Goal: Task Accomplishment & Management: Use online tool/utility

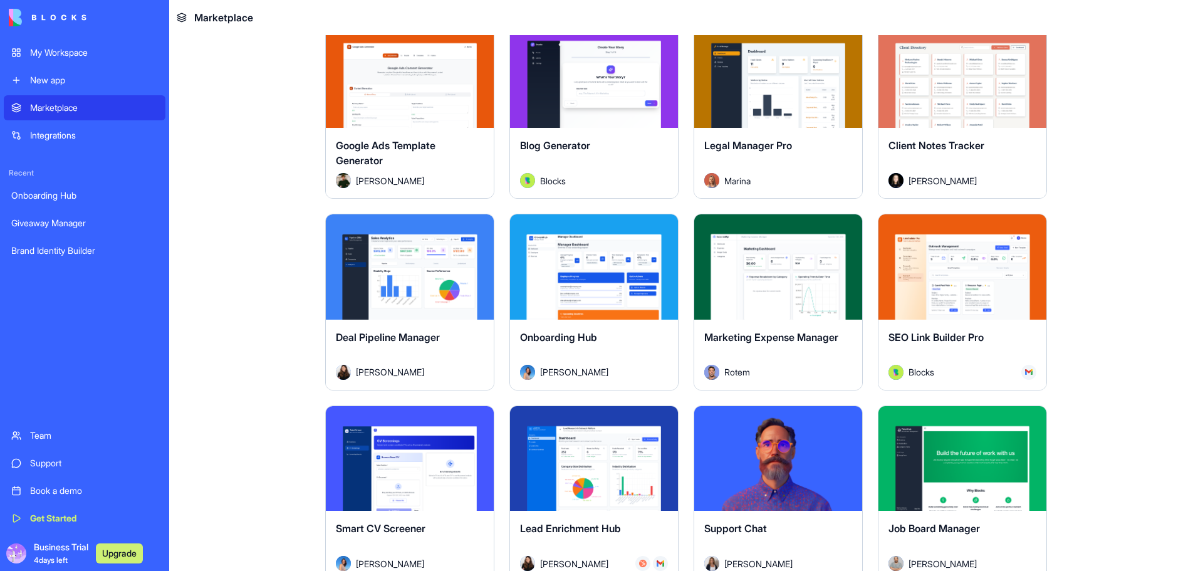
scroll to position [3101, 0]
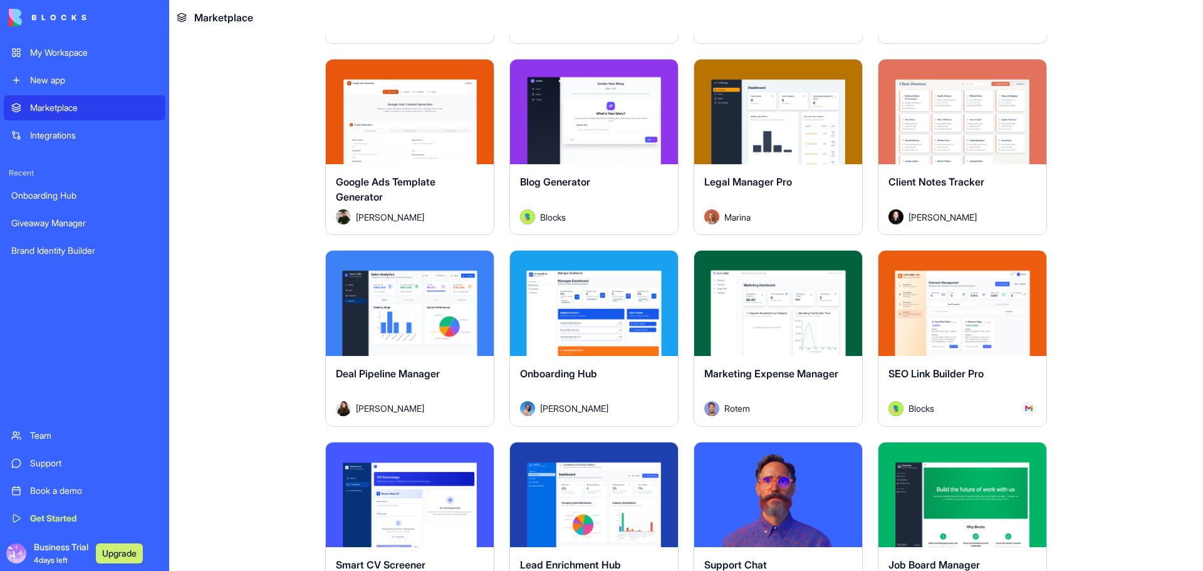
click at [95, 201] on div "Onboarding Hub" at bounding box center [84, 195] width 147 height 13
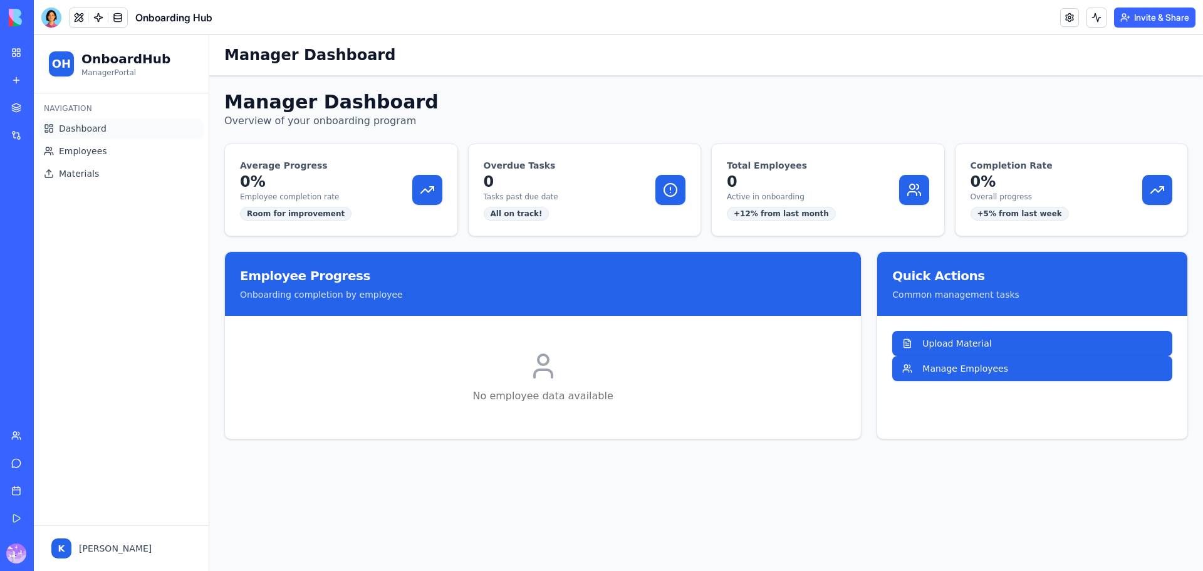
click at [76, 162] on ul "Dashboard Employees Materials" at bounding box center [121, 150] width 165 height 65
click at [86, 152] on span "Employees" at bounding box center [83, 151] width 48 height 13
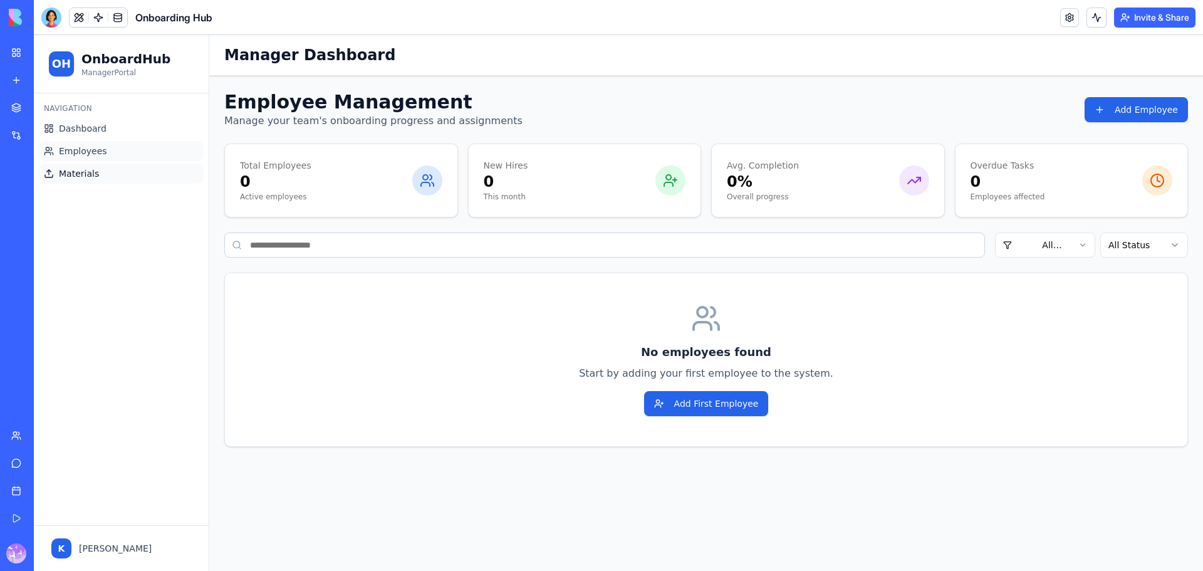
click at [90, 175] on span "Materials" at bounding box center [79, 173] width 40 height 13
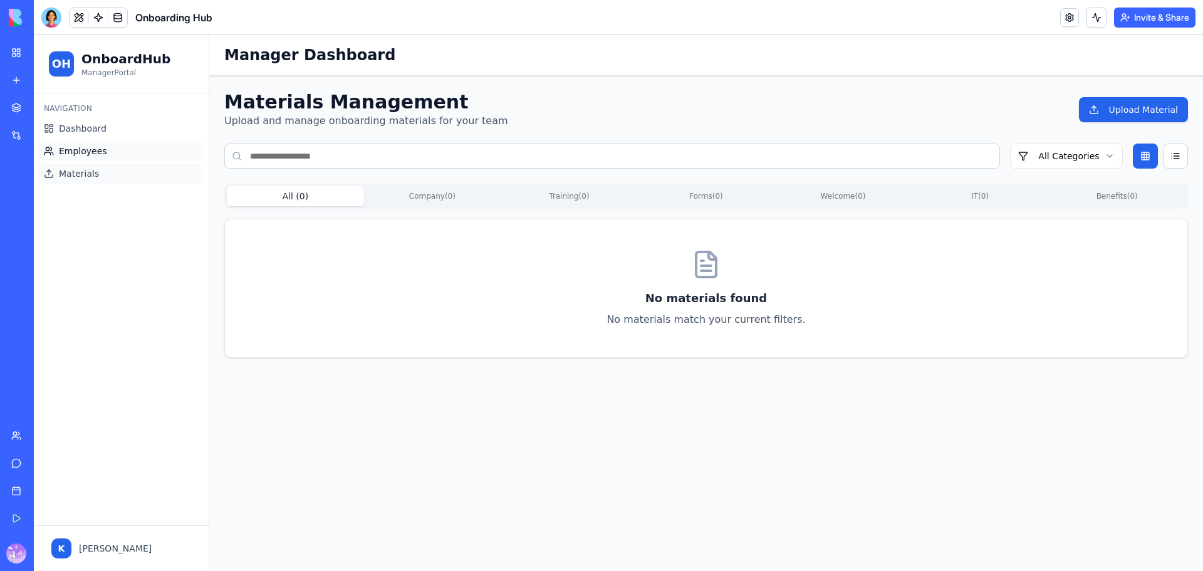
click at [90, 152] on span "Employees" at bounding box center [83, 151] width 48 height 13
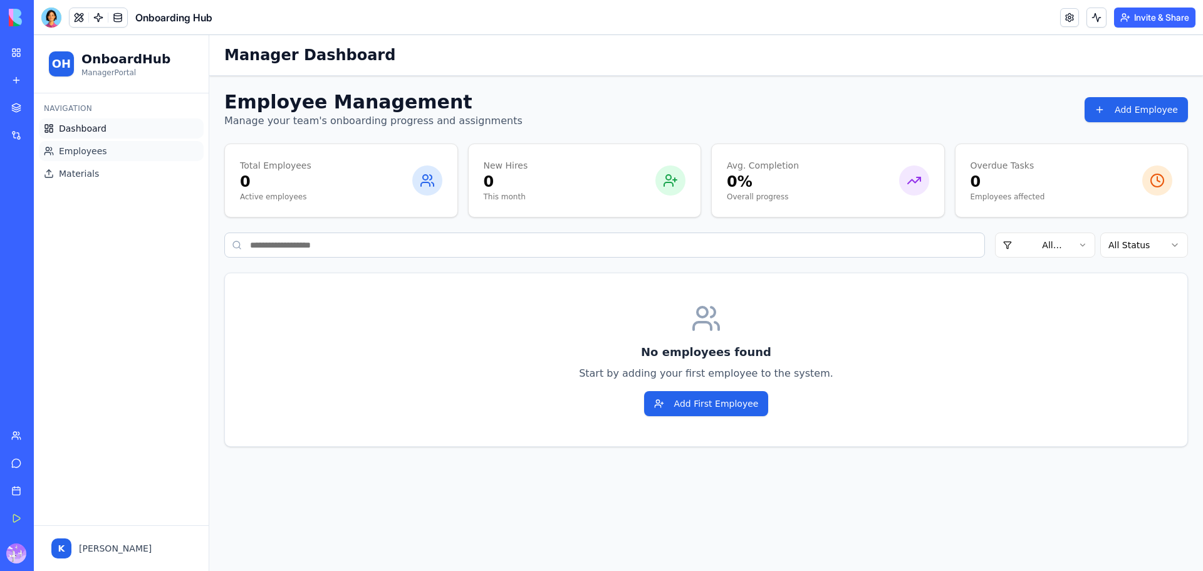
click at [93, 123] on span "Dashboard" at bounding box center [83, 128] width 48 height 13
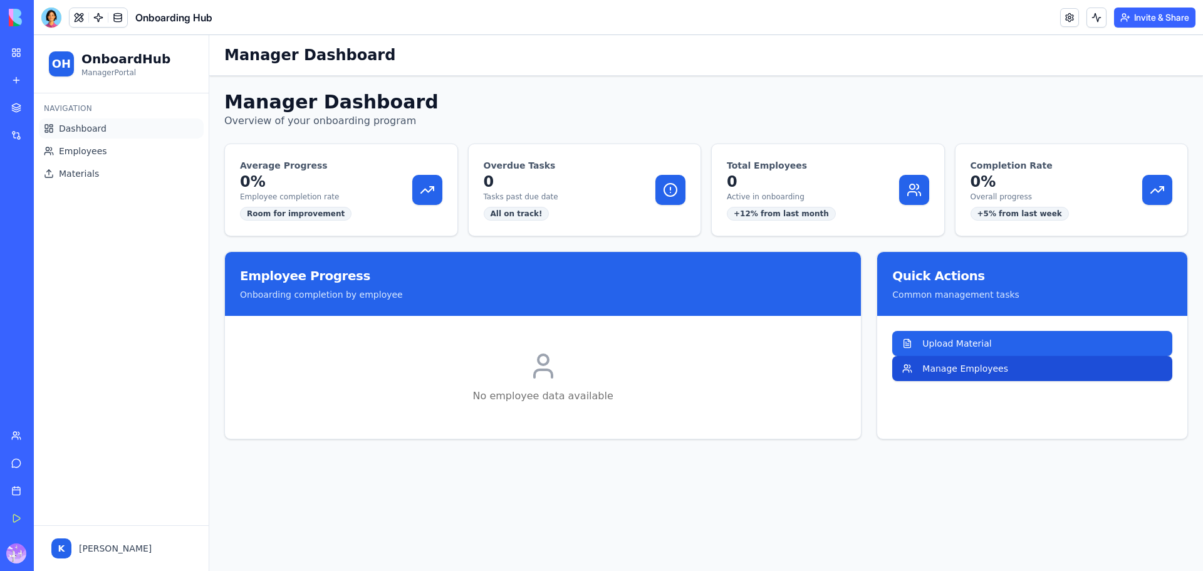
click at [992, 373] on button "Manage Employees" at bounding box center [1032, 368] width 280 height 25
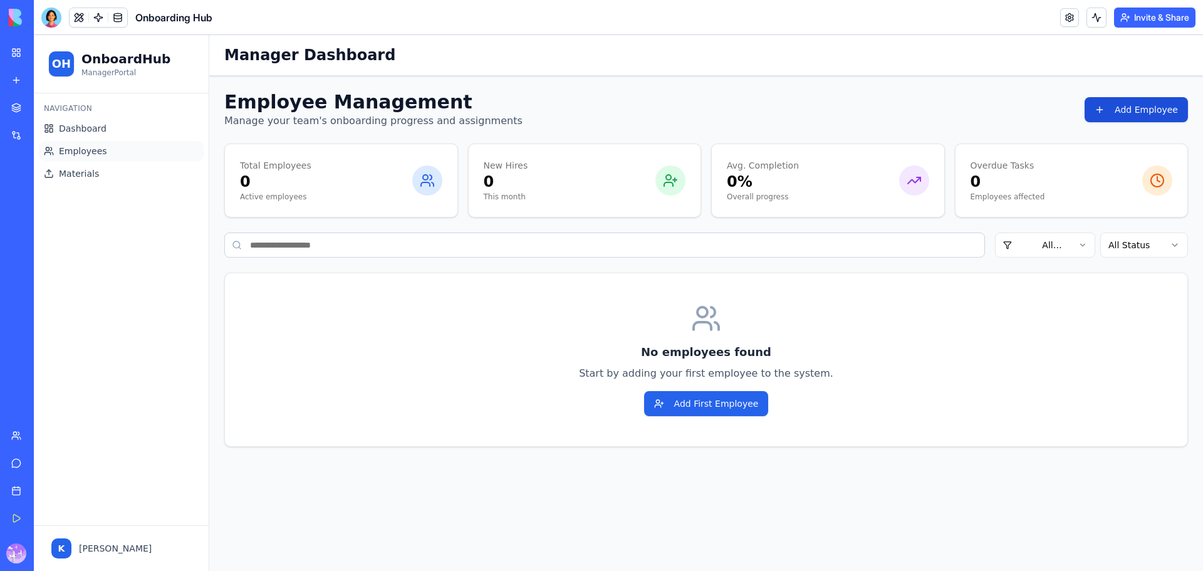
click at [1130, 108] on button "Add Employee" at bounding box center [1136, 109] width 103 height 25
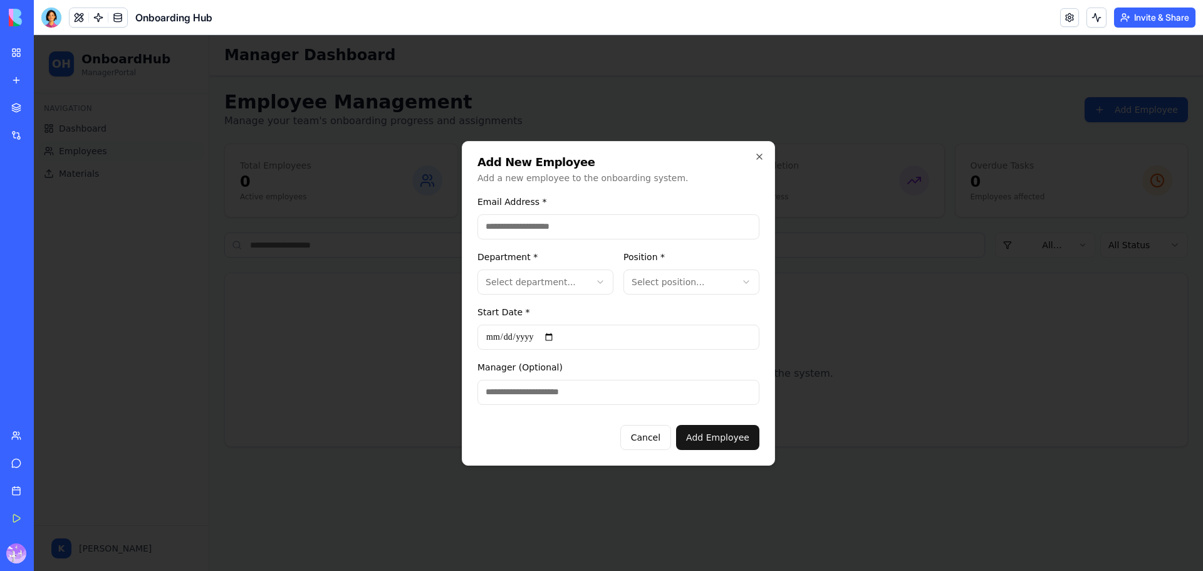
click at [598, 396] on input "Manager (Optional)" at bounding box center [618, 392] width 282 height 25
click at [680, 272] on body "**********" at bounding box center [618, 303] width 1169 height 536
drag, startPoint x: 901, startPoint y: 312, endPoint x: 904, endPoint y: 306, distance: 7.0
click at [902, 310] on div at bounding box center [618, 303] width 1169 height 536
click at [766, 161] on div "**********" at bounding box center [618, 303] width 313 height 325
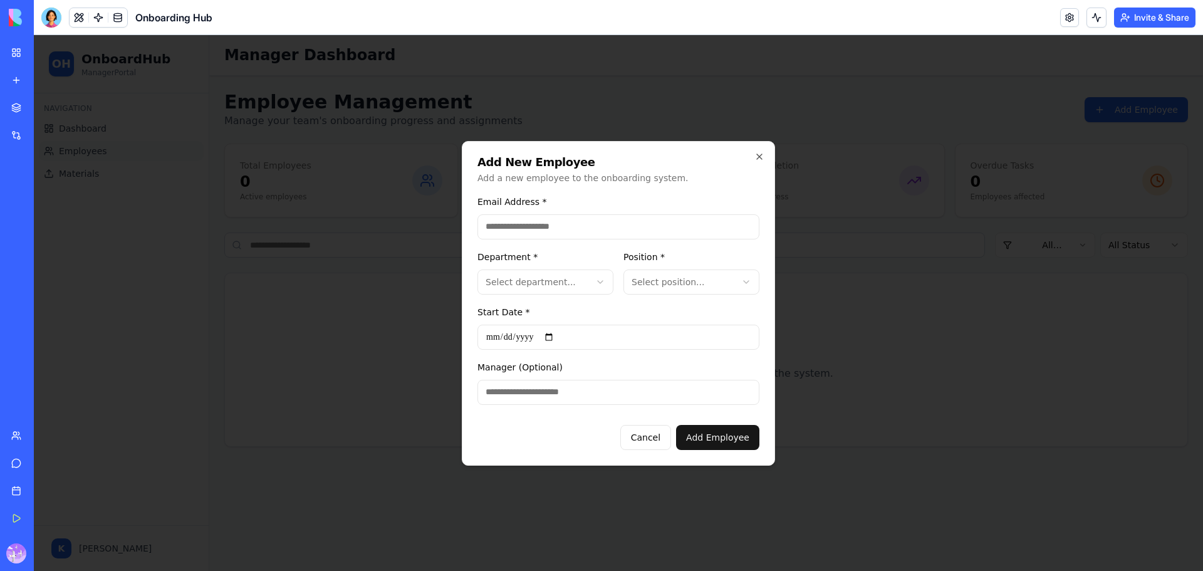
click at [766, 161] on div "**********" at bounding box center [618, 303] width 313 height 325
click at [764, 159] on div "**********" at bounding box center [618, 303] width 313 height 325
click at [761, 159] on icon "button" at bounding box center [759, 157] width 10 height 10
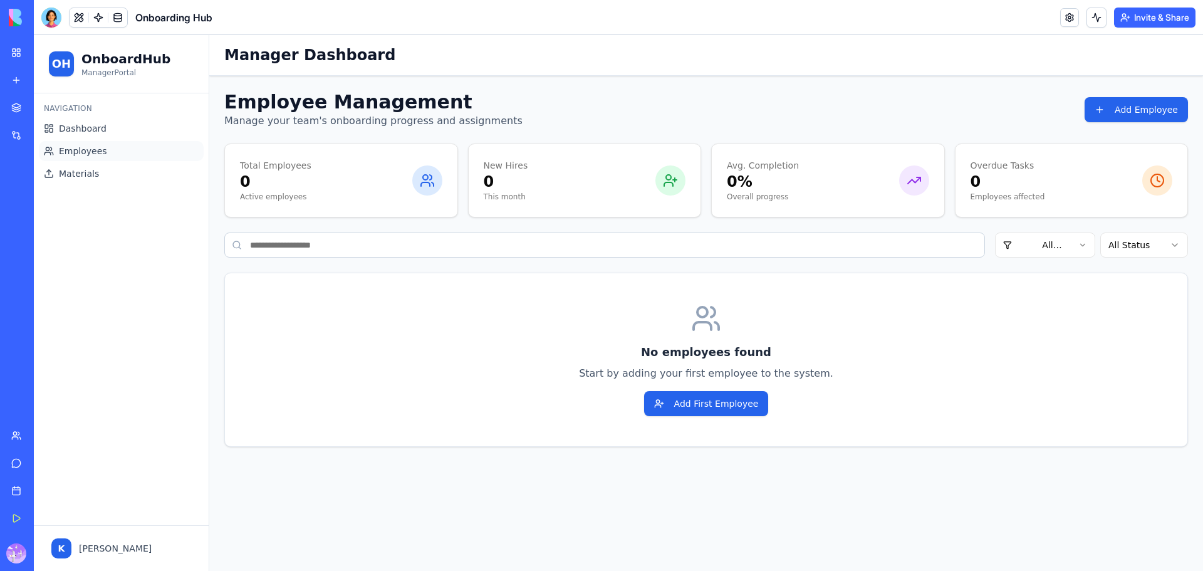
drag, startPoint x: 25, startPoint y: 49, endPoint x: 34, endPoint y: 49, distance: 9.4
click at [26, 49] on link "My Workspace" at bounding box center [29, 52] width 50 height 25
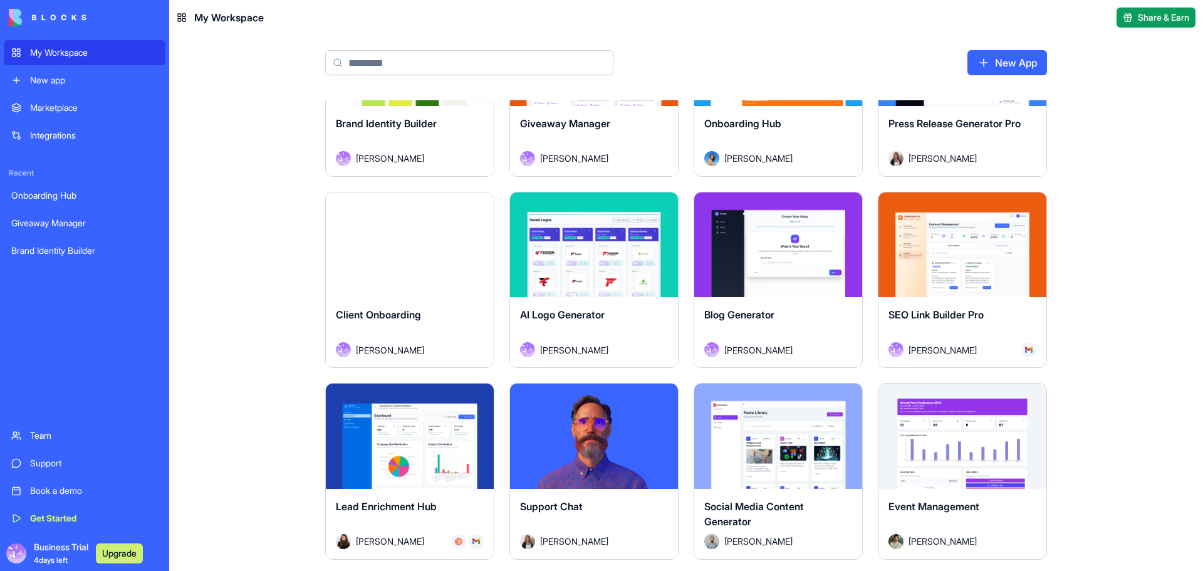
scroll to position [146, 0]
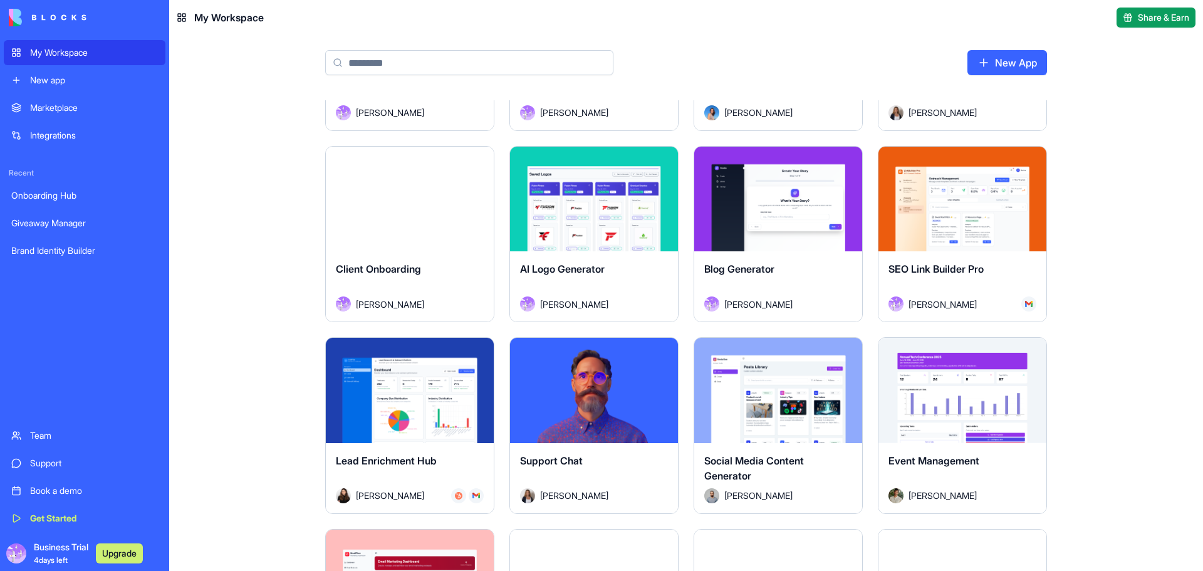
click at [929, 229] on div "Launch" at bounding box center [962, 199] width 168 height 105
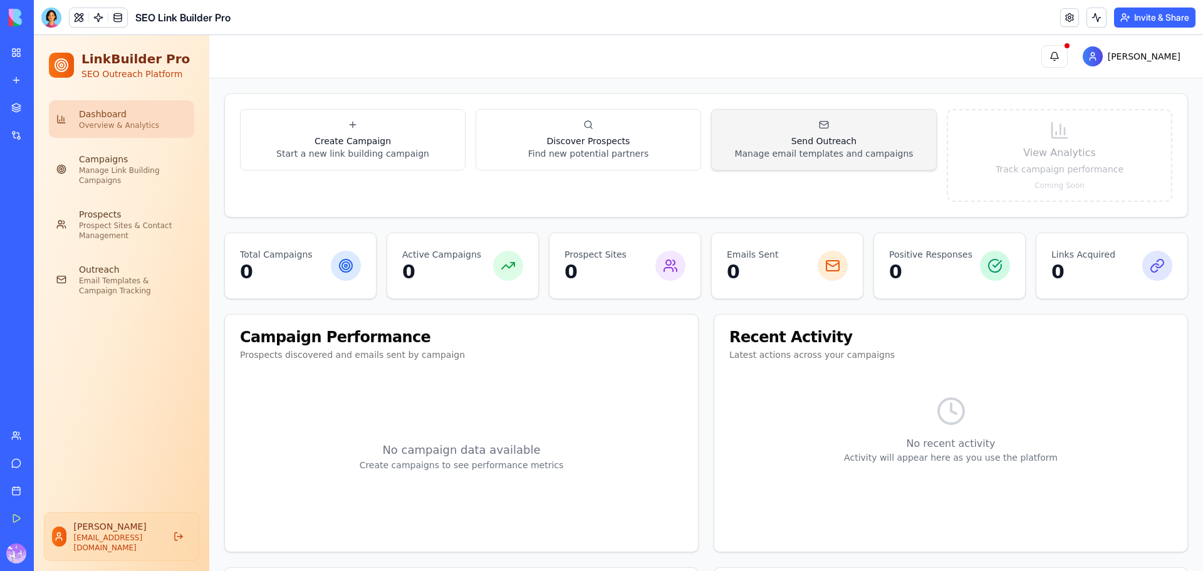
click at [823, 143] on h3 "Send Outreach" at bounding box center [823, 141] width 179 height 13
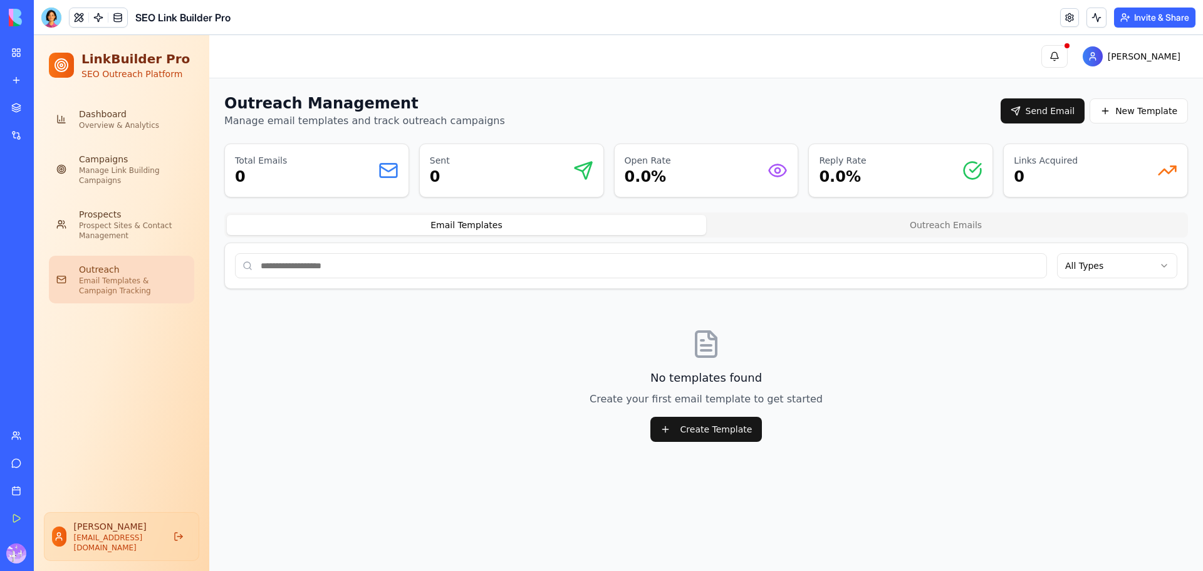
click at [561, 268] on input at bounding box center [641, 265] width 812 height 25
drag, startPoint x: 1163, startPoint y: 121, endPoint x: 1097, endPoint y: 131, distance: 67.2
click at [1101, 130] on div "Outreach Management Manage email templates and track outreach campaigns Send Em…" at bounding box center [706, 282] width 964 height 378
click at [1118, 268] on html "LinkBuilder Pro SEO Outreach Platform Dashboard Overview & Analytics Campaigns …" at bounding box center [618, 303] width 1169 height 536
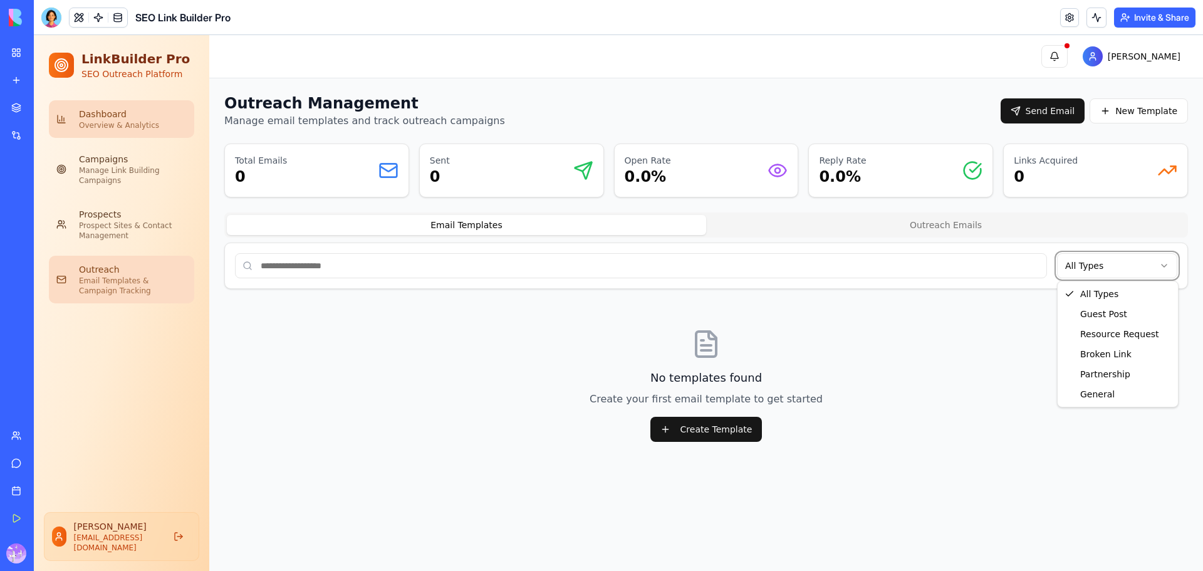
click at [117, 127] on html "LinkBuilder Pro SEO Outreach Platform Dashboard Overview & Analytics Campaigns …" at bounding box center [618, 303] width 1169 height 536
click at [142, 129] on div "Overview & Analytics" at bounding box center [133, 125] width 108 height 10
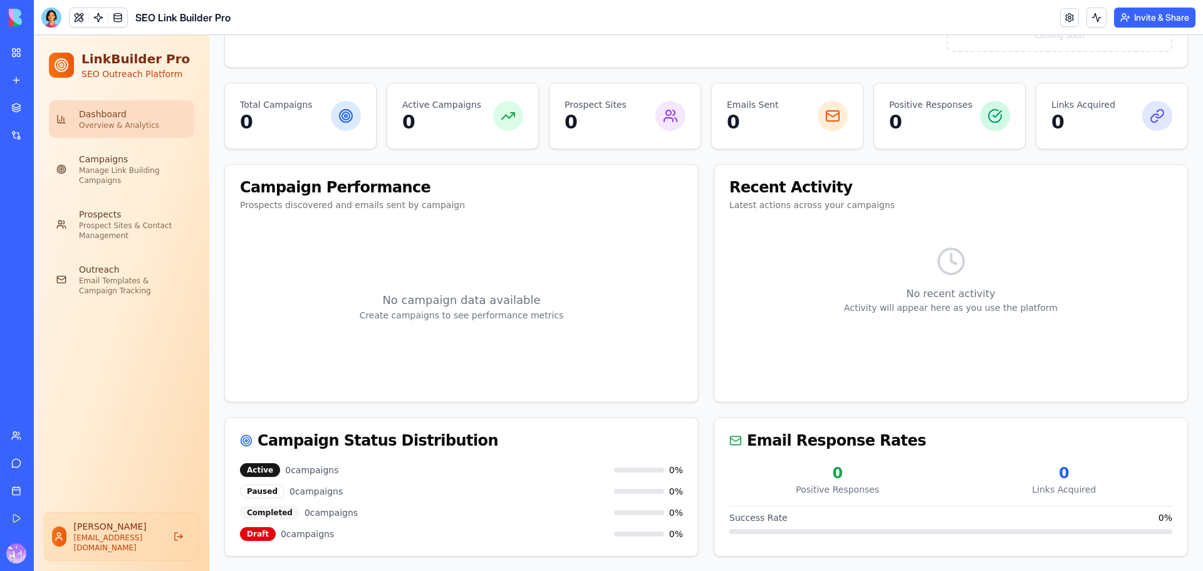
scroll to position [150, 0]
click at [102, 183] on div "Manage Link Building Campaigns" at bounding box center [133, 175] width 108 height 20
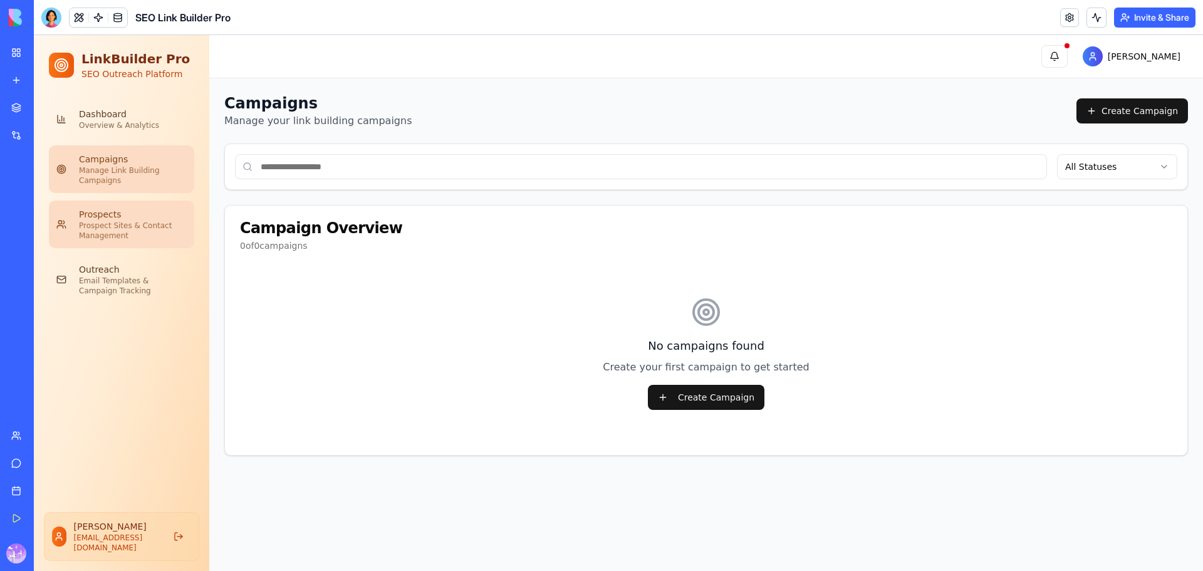
click at [112, 239] on div "Prospect Sites & Contact Management" at bounding box center [133, 231] width 108 height 20
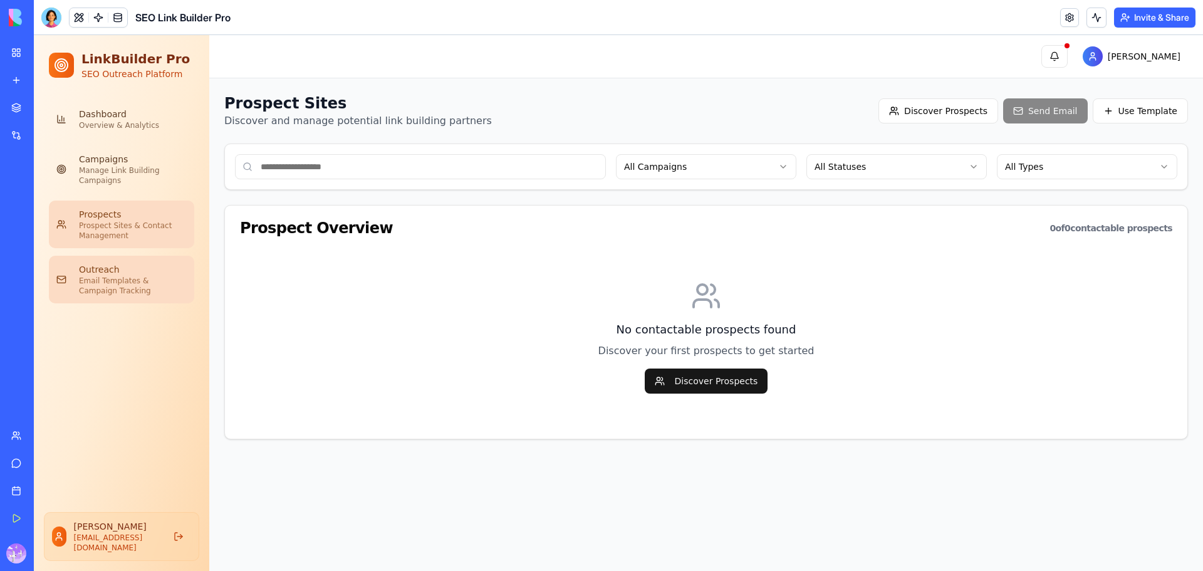
click at [125, 292] on div "Email Templates & Campaign Tracking" at bounding box center [133, 286] width 108 height 20
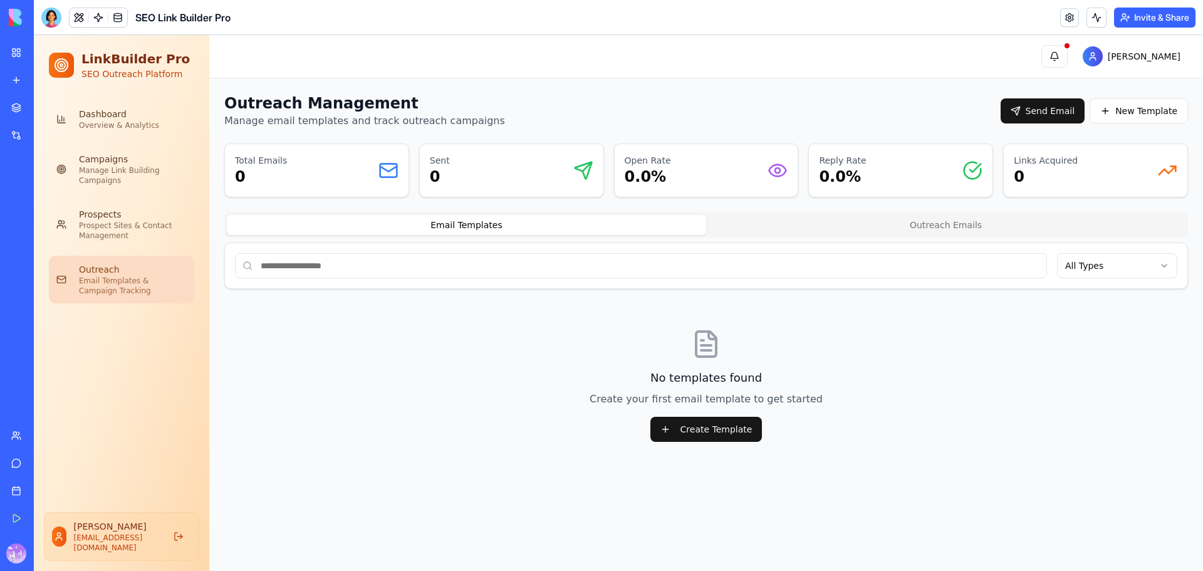
click at [956, 269] on input at bounding box center [641, 265] width 812 height 25
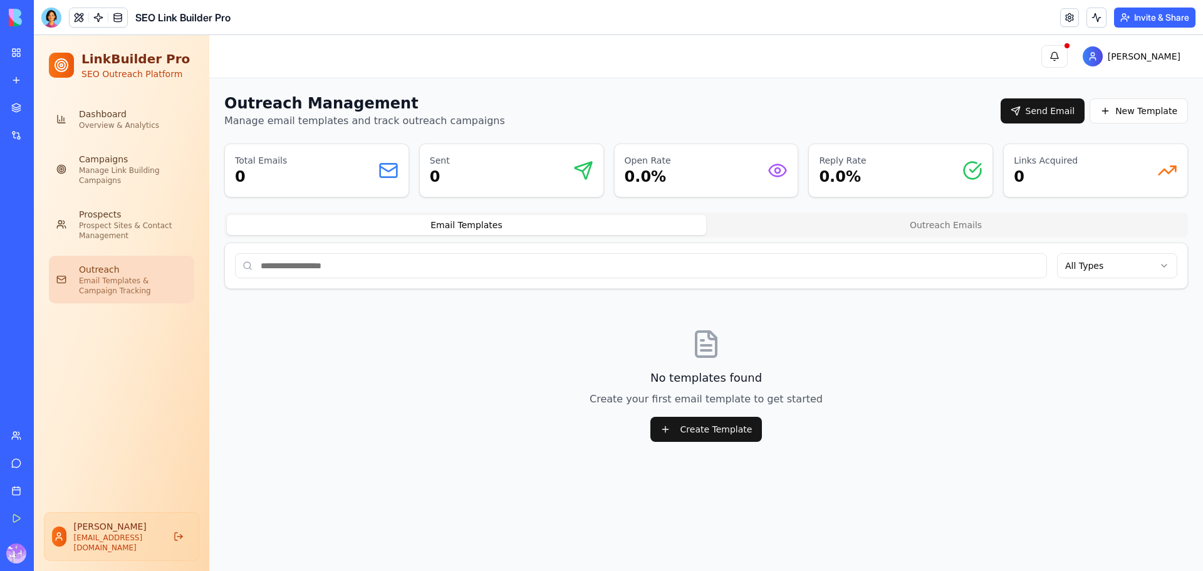
click at [956, 269] on input at bounding box center [641, 265] width 812 height 25
click at [1093, 268] on html "LinkBuilder Pro SEO Outreach Platform Dashboard Overview & Analytics Campaigns …" at bounding box center [618, 303] width 1169 height 536
click at [1105, 266] on html "LinkBuilder Pro SEO Outreach Platform Dashboard Overview & Analytics Campaigns …" at bounding box center [618, 303] width 1169 height 536
click at [1096, 270] on html "LinkBuilder Pro SEO Outreach Platform Dashboard Overview & Analytics Campaigns …" at bounding box center [618, 303] width 1169 height 536
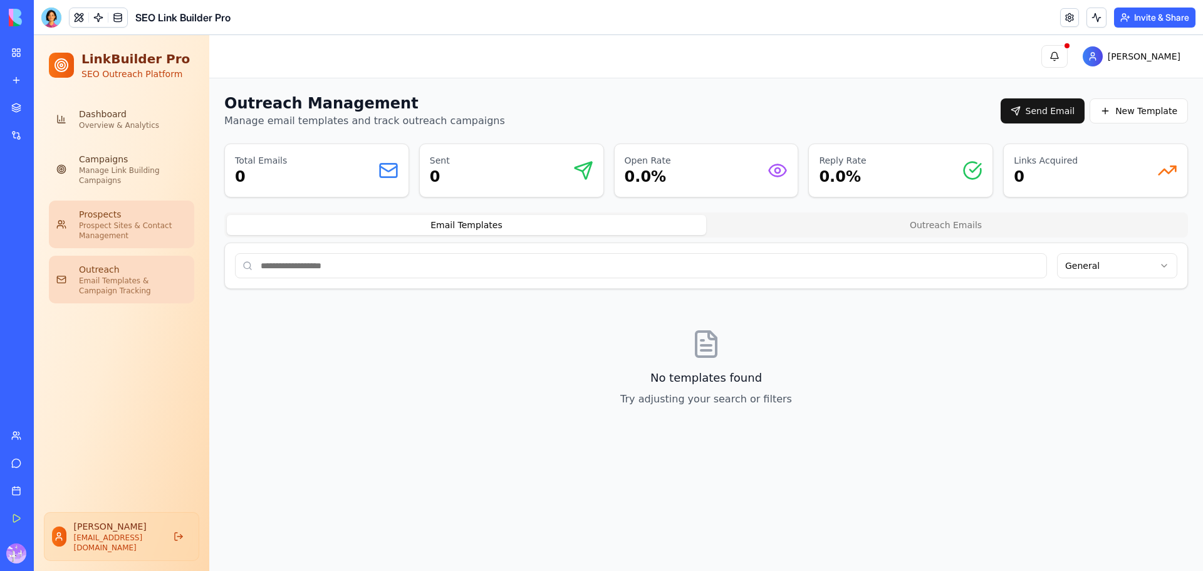
click at [89, 213] on div "Prospects" at bounding box center [133, 214] width 108 height 13
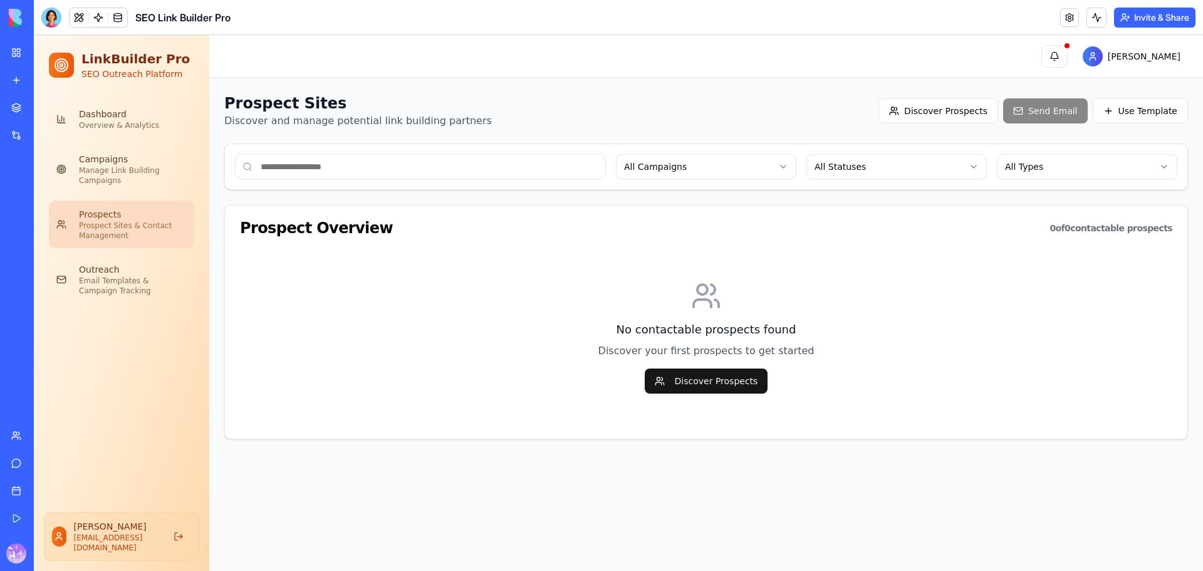
drag, startPoint x: 189, startPoint y: 325, endPoint x: 347, endPoint y: 368, distance: 164.3
click at [347, 368] on div "No contactable prospects found Discover your first prospects to get started Dis…" at bounding box center [706, 337] width 932 height 173
